Goal: Complete application form: Complete application form

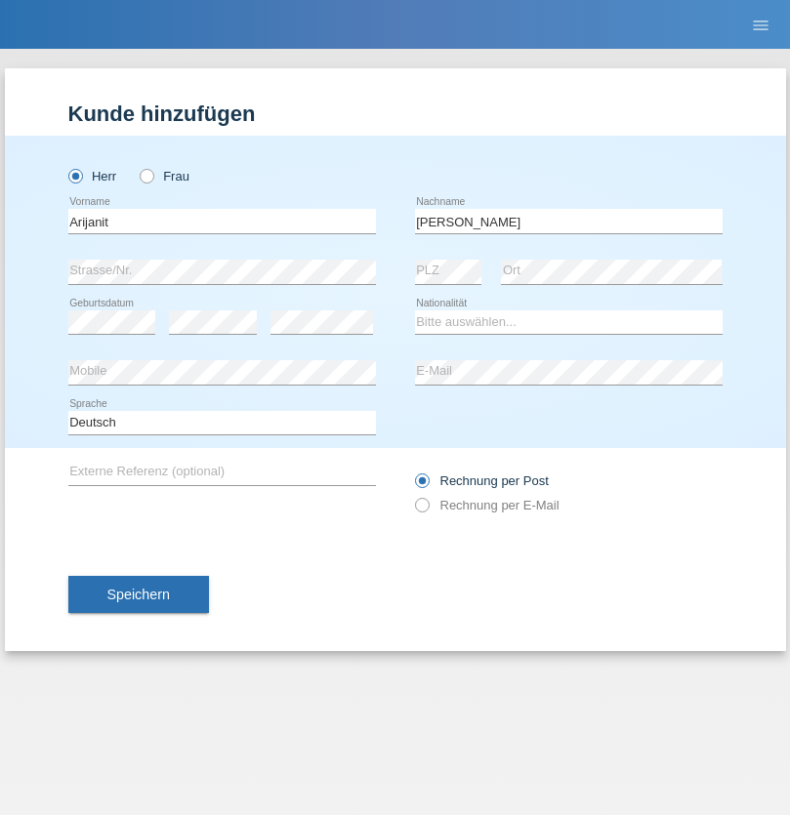
type input "[PERSON_NAME]"
select select "XK"
select select "C"
select select "24"
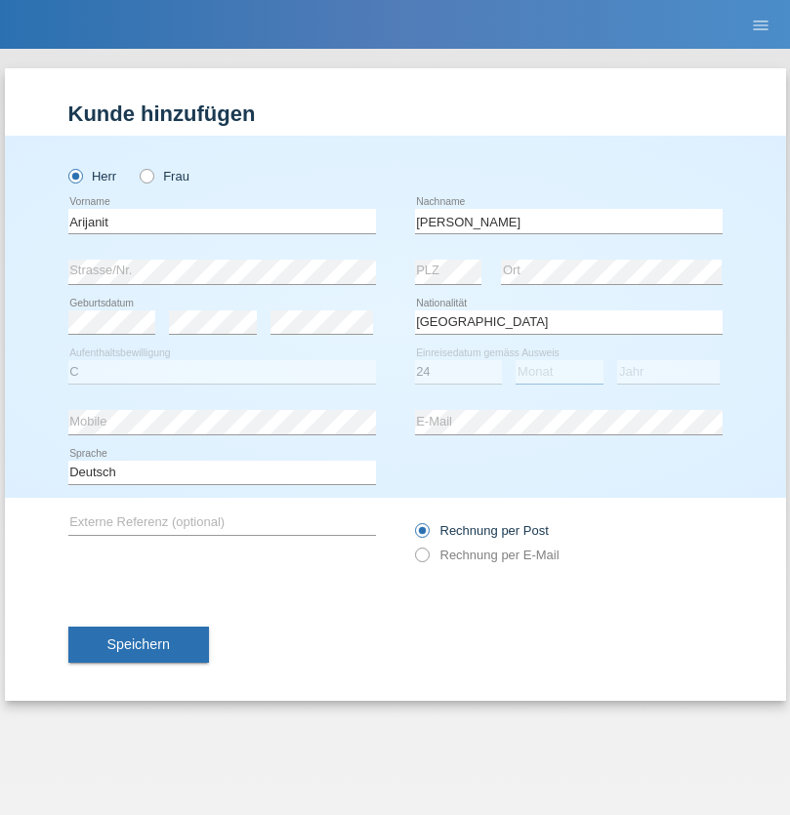
select select "07"
select select "2020"
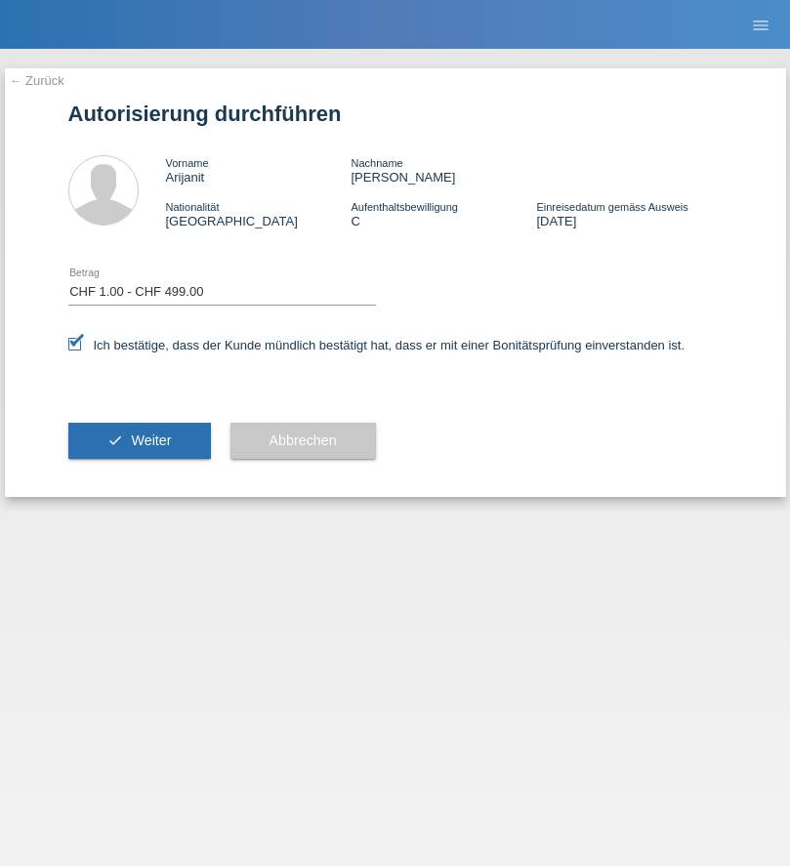
select select "1"
click at [139, 440] on span "Weiter" at bounding box center [151, 440] width 40 height 16
